Goal: Information Seeking & Learning: Learn about a topic

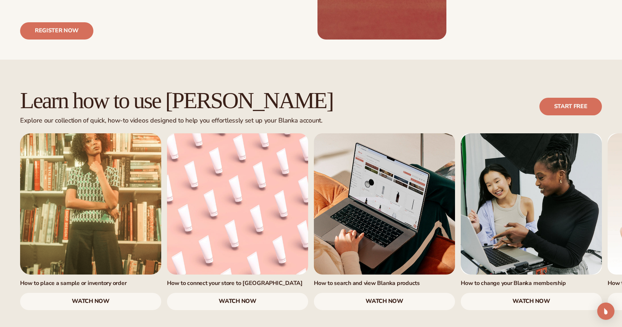
scroll to position [378, 0]
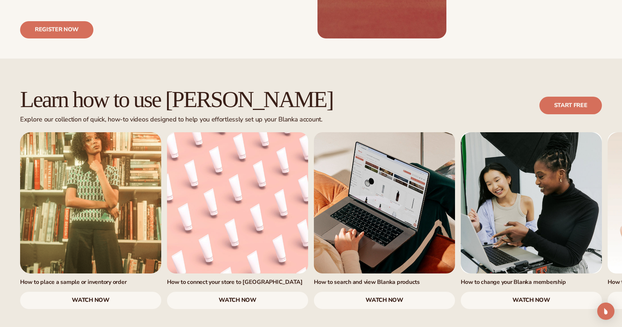
click at [201, 291] on link "watch now" at bounding box center [237, 299] width 141 height 17
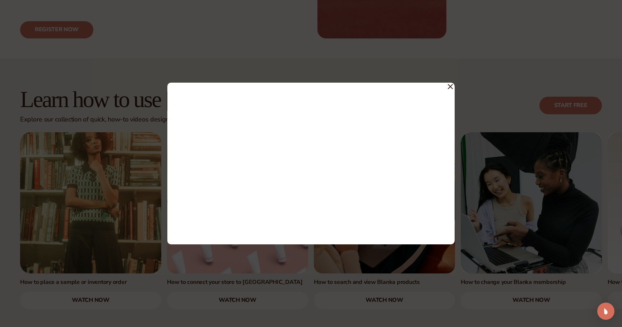
click at [474, 287] on div at bounding box center [311, 163] width 622 height 327
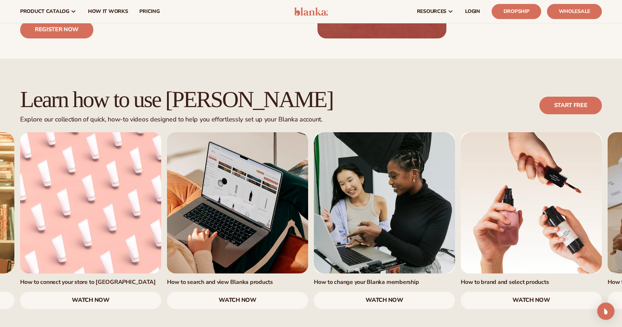
scroll to position [377, 0]
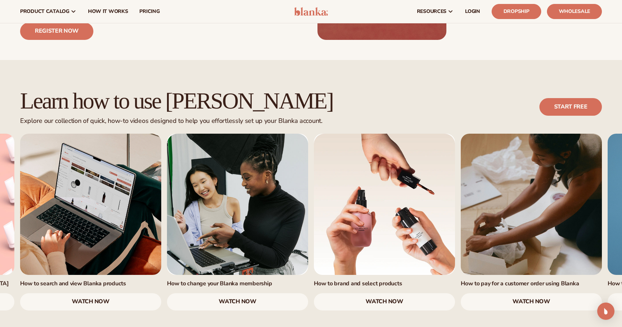
click at [414, 293] on link "watch now" at bounding box center [384, 301] width 141 height 17
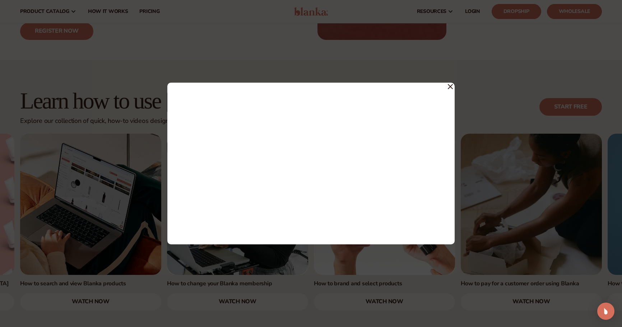
click at [483, 299] on div at bounding box center [311, 163] width 622 height 327
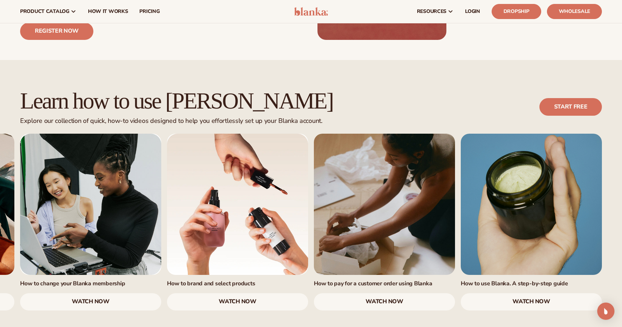
click at [524, 293] on link "watch now" at bounding box center [530, 301] width 141 height 17
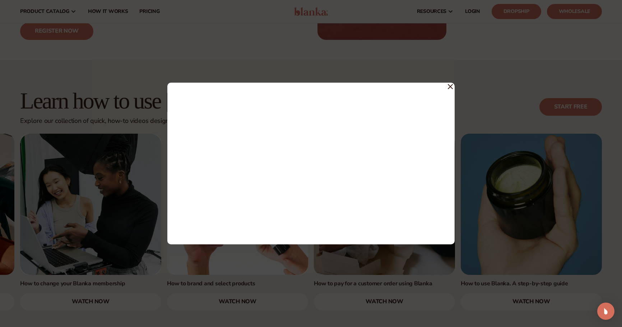
click at [452, 85] on icon at bounding box center [450, 86] width 4 height 4
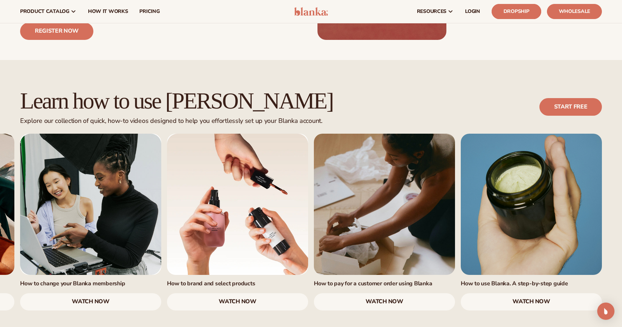
click at [524, 11] on link "Dropship" at bounding box center [516, 11] width 50 height 15
